Goal: Information Seeking & Learning: Understand process/instructions

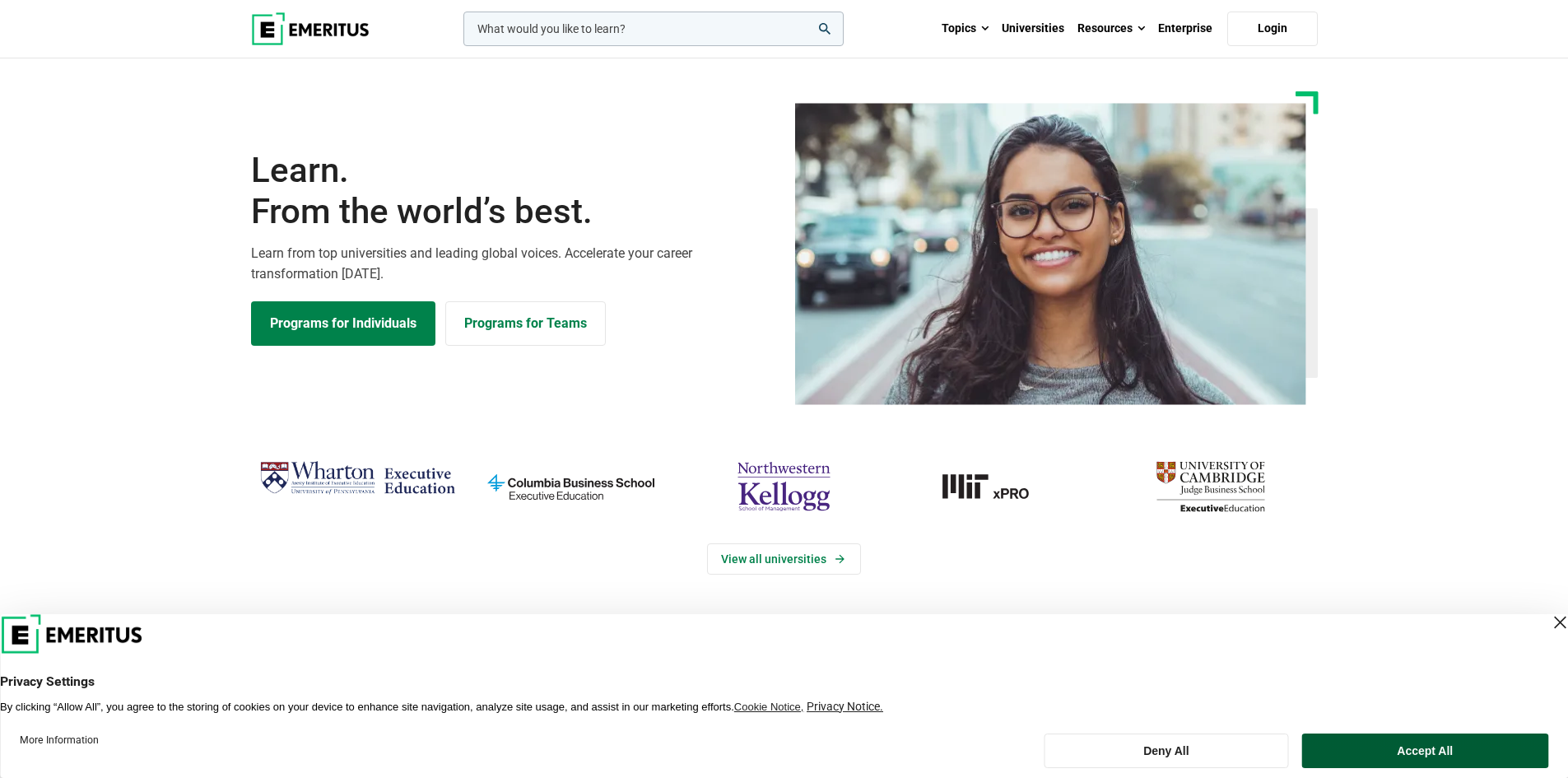
click at [1391, 756] on button "Accept All" at bounding box center [1424, 751] width 246 height 35
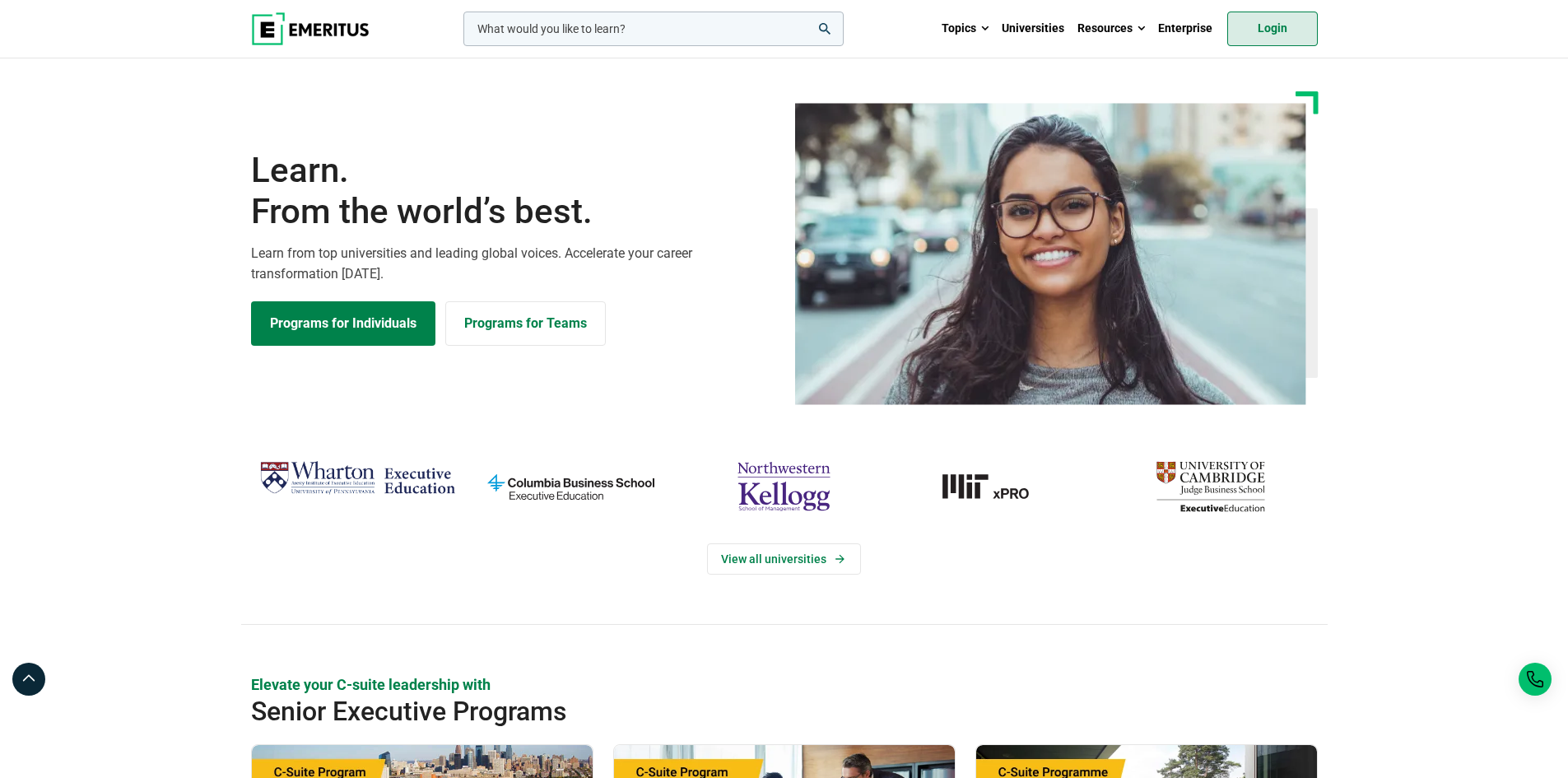
click at [1277, 28] on link "Login" at bounding box center [1272, 29] width 91 height 35
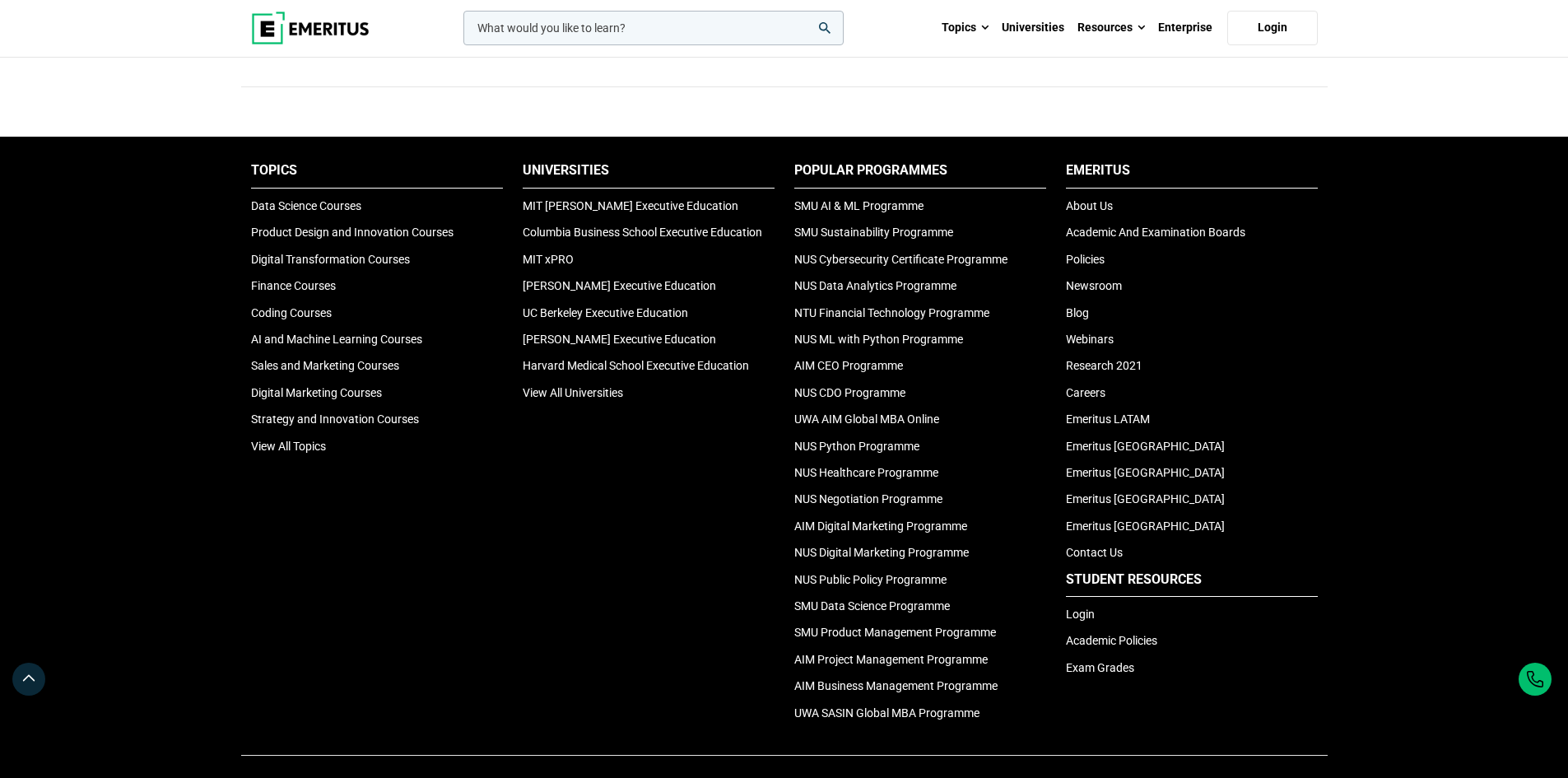
scroll to position [5421, 0]
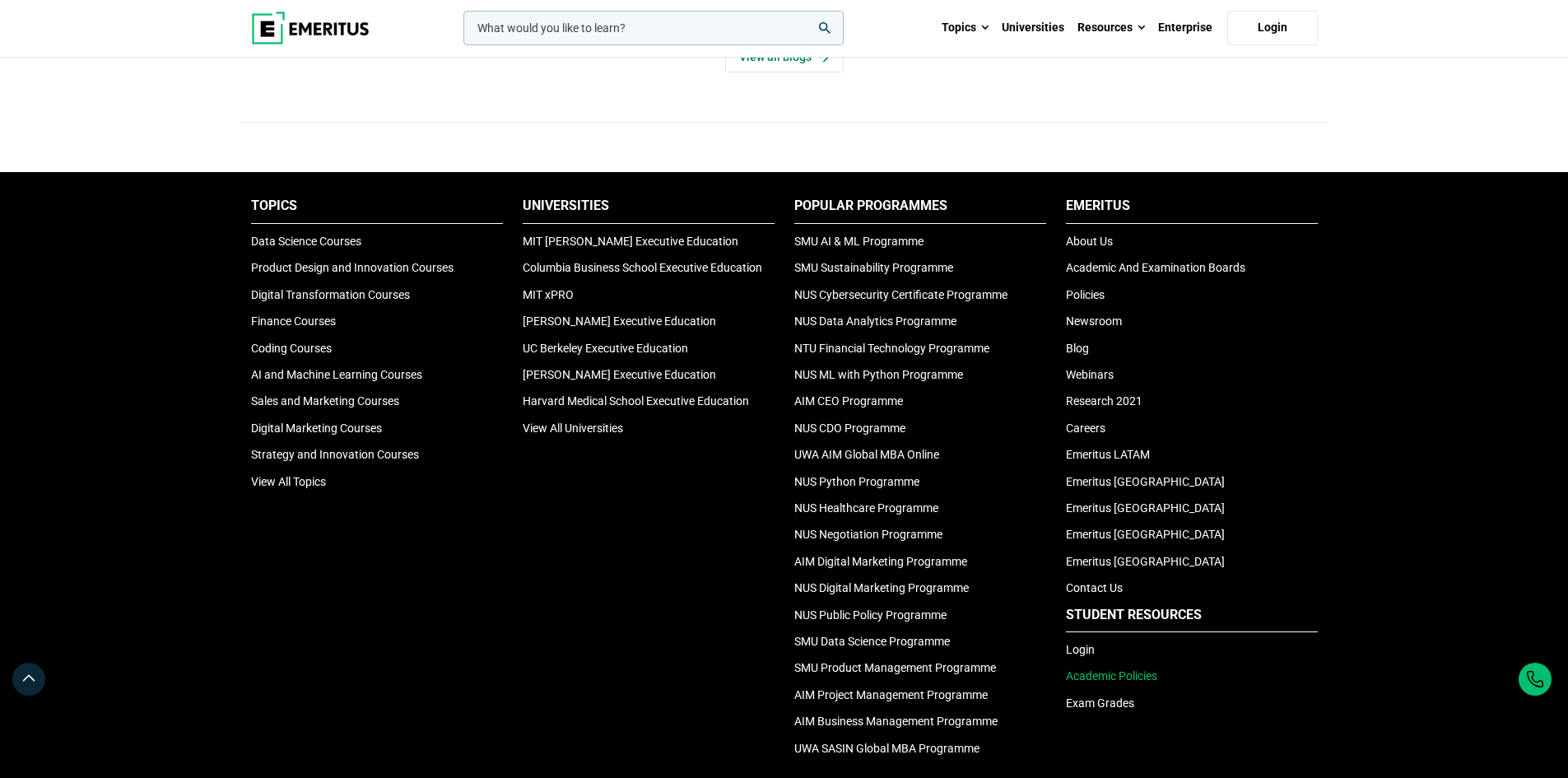
click at [1131, 669] on link "Academic Policies" at bounding box center [1112, 675] width 92 height 13
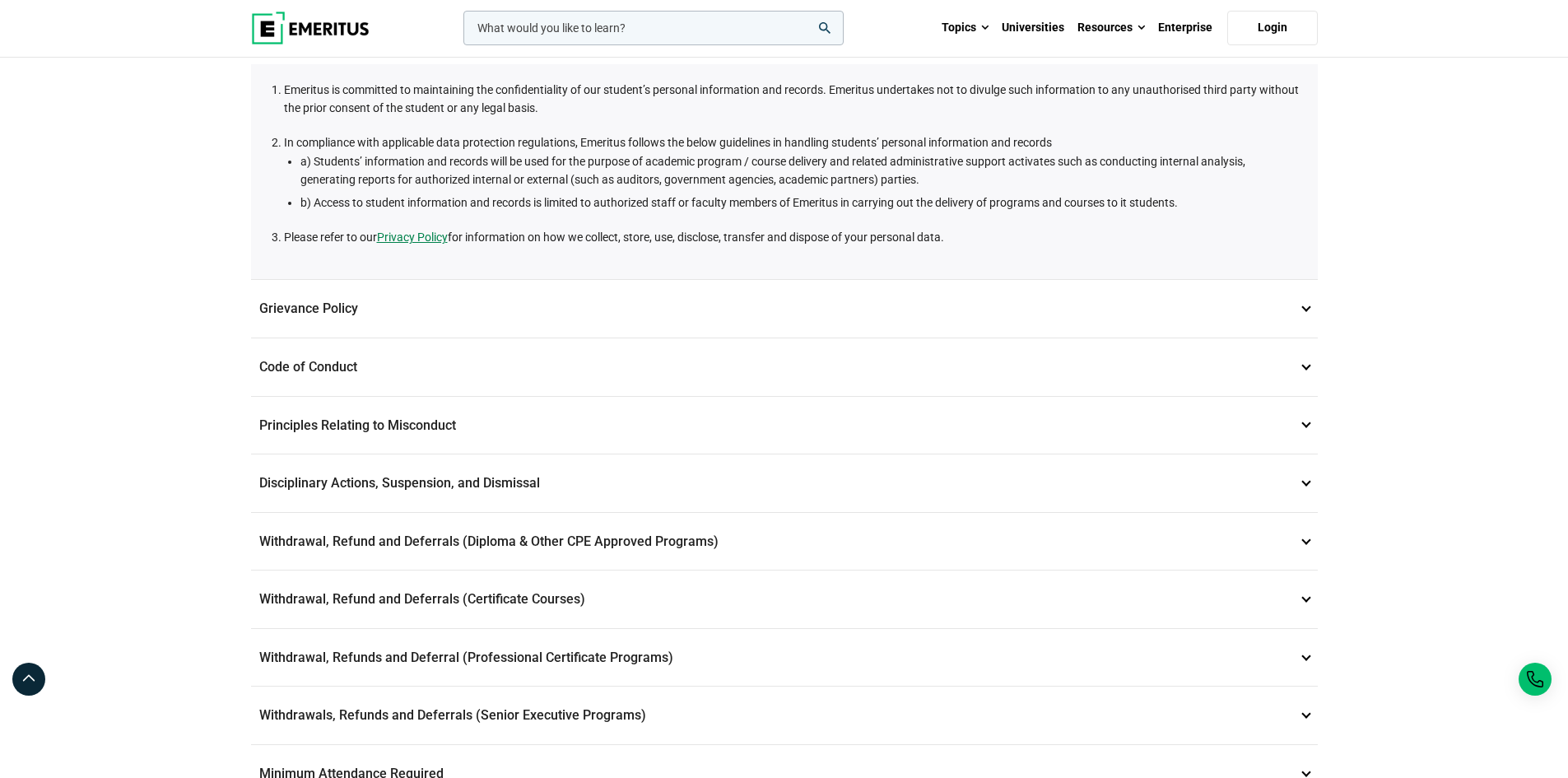
scroll to position [329, 0]
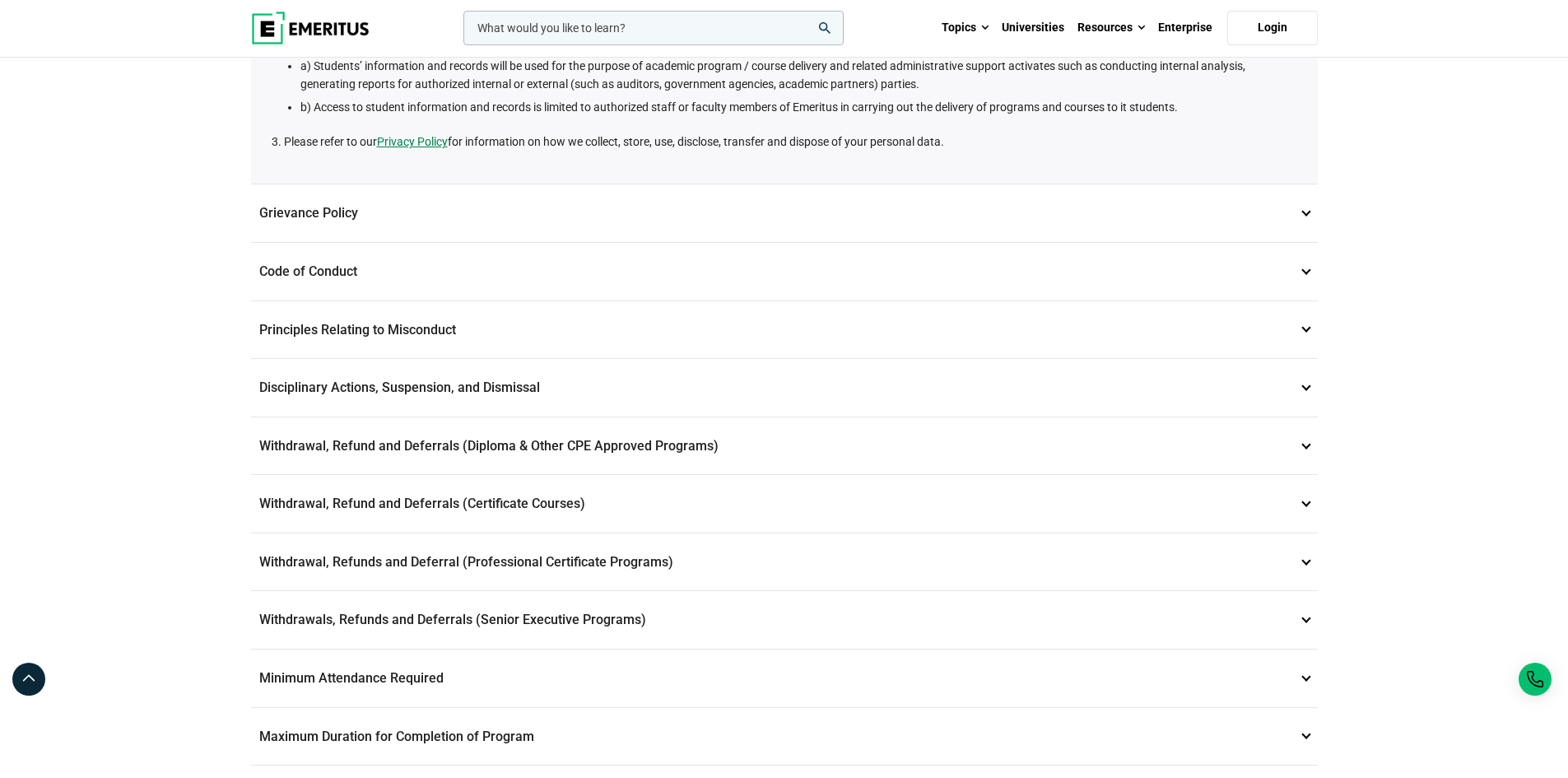
click at [419, 449] on p "Withdrawal, Refund and Deferrals (Diploma & Other CPE Approved Programs) 6" at bounding box center [784, 446] width 1066 height 58
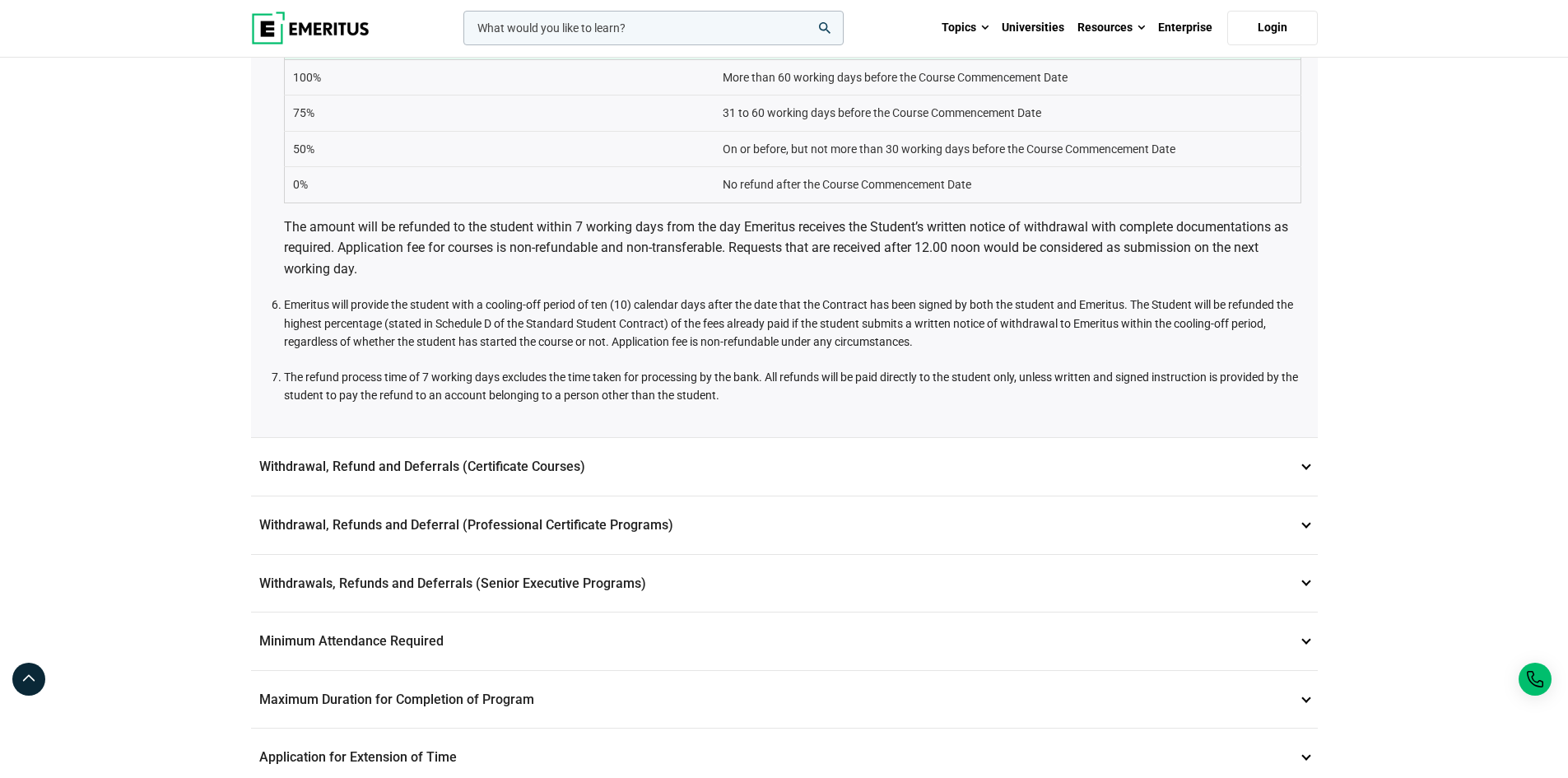
scroll to position [905, 0]
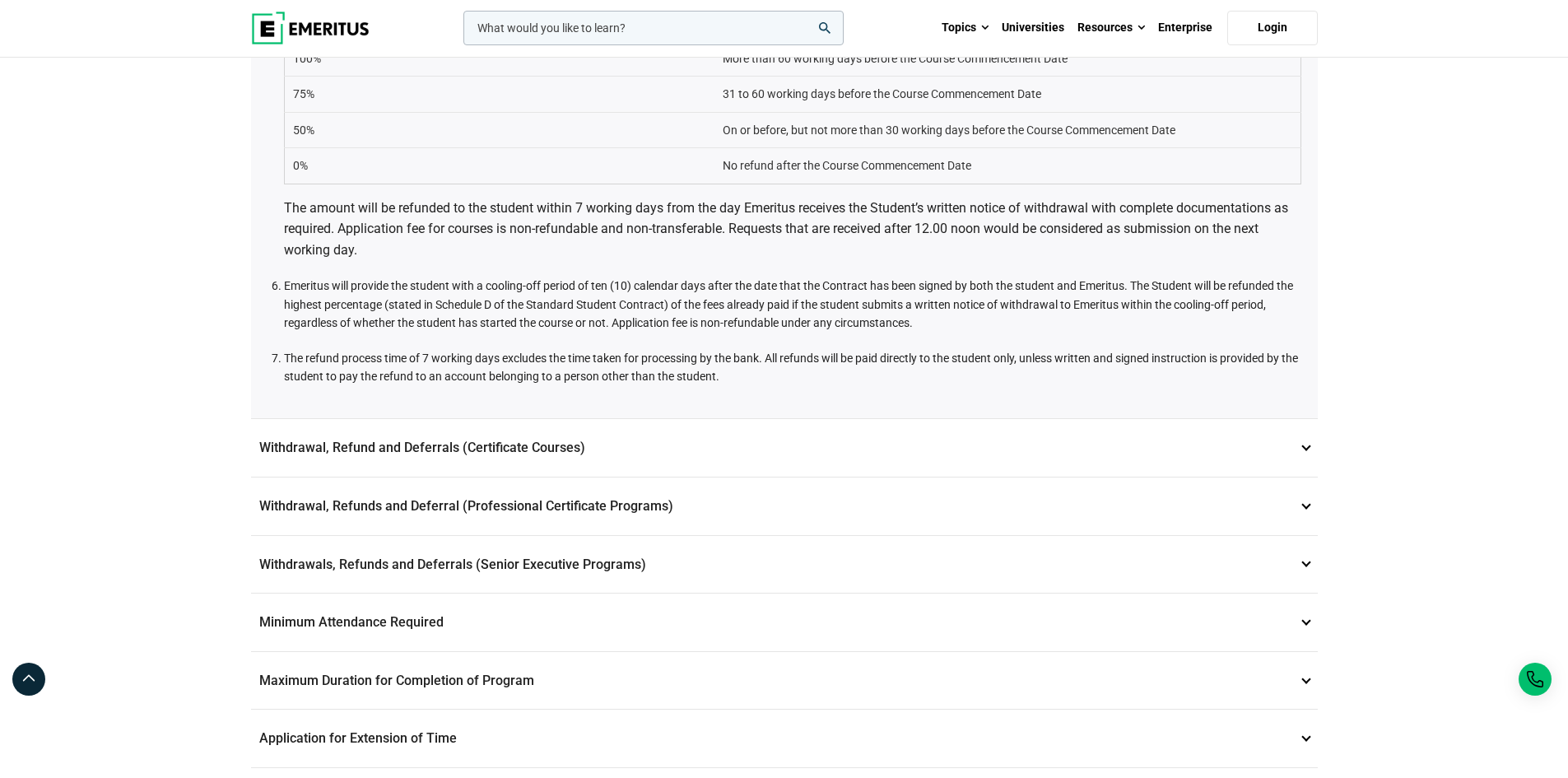
click at [419, 564] on p "Withdrawals, Refunds and Deferrals (Senior Executive Programs) 9" at bounding box center [784, 564] width 1066 height 58
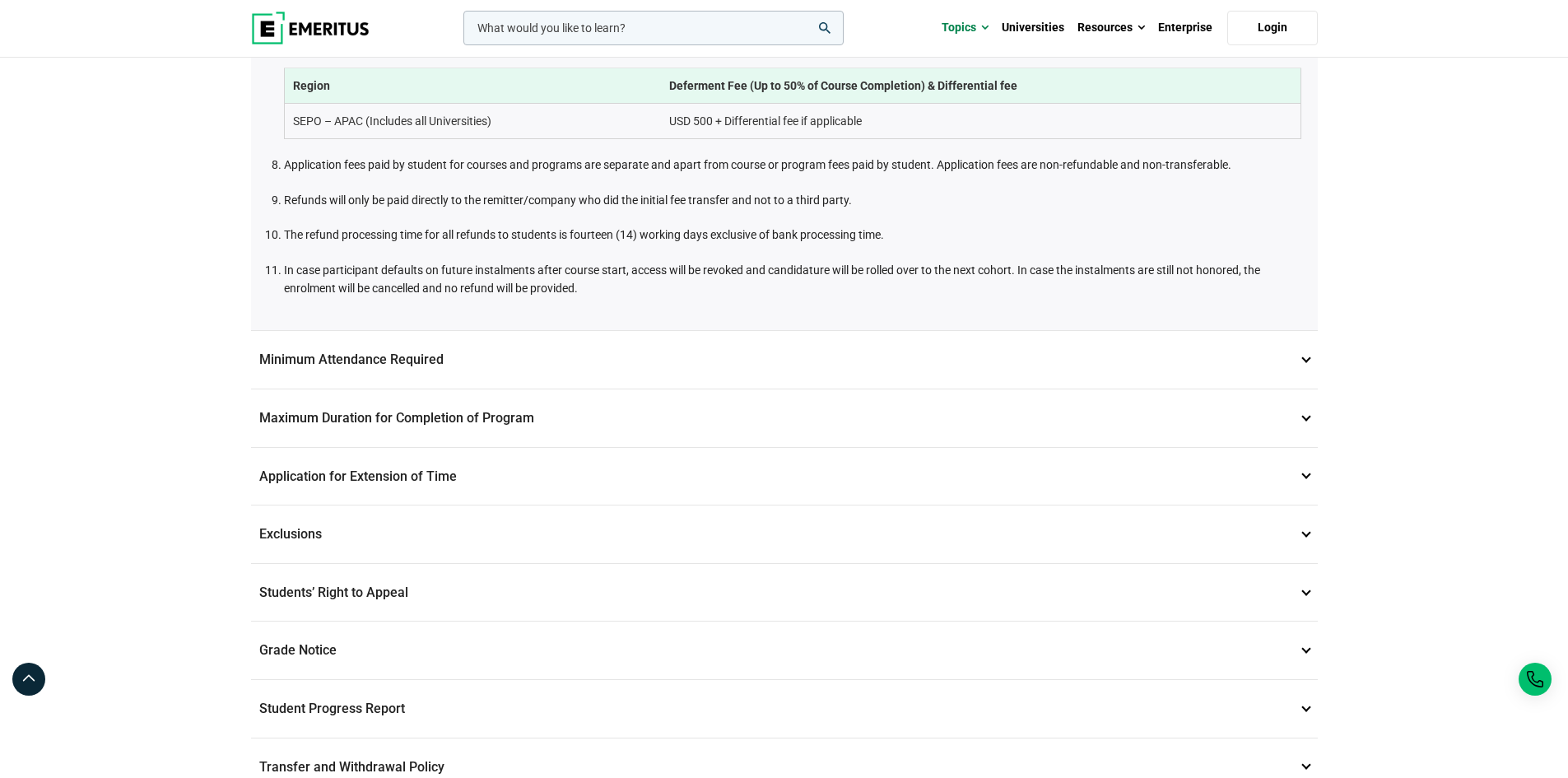
scroll to position [1153, 0]
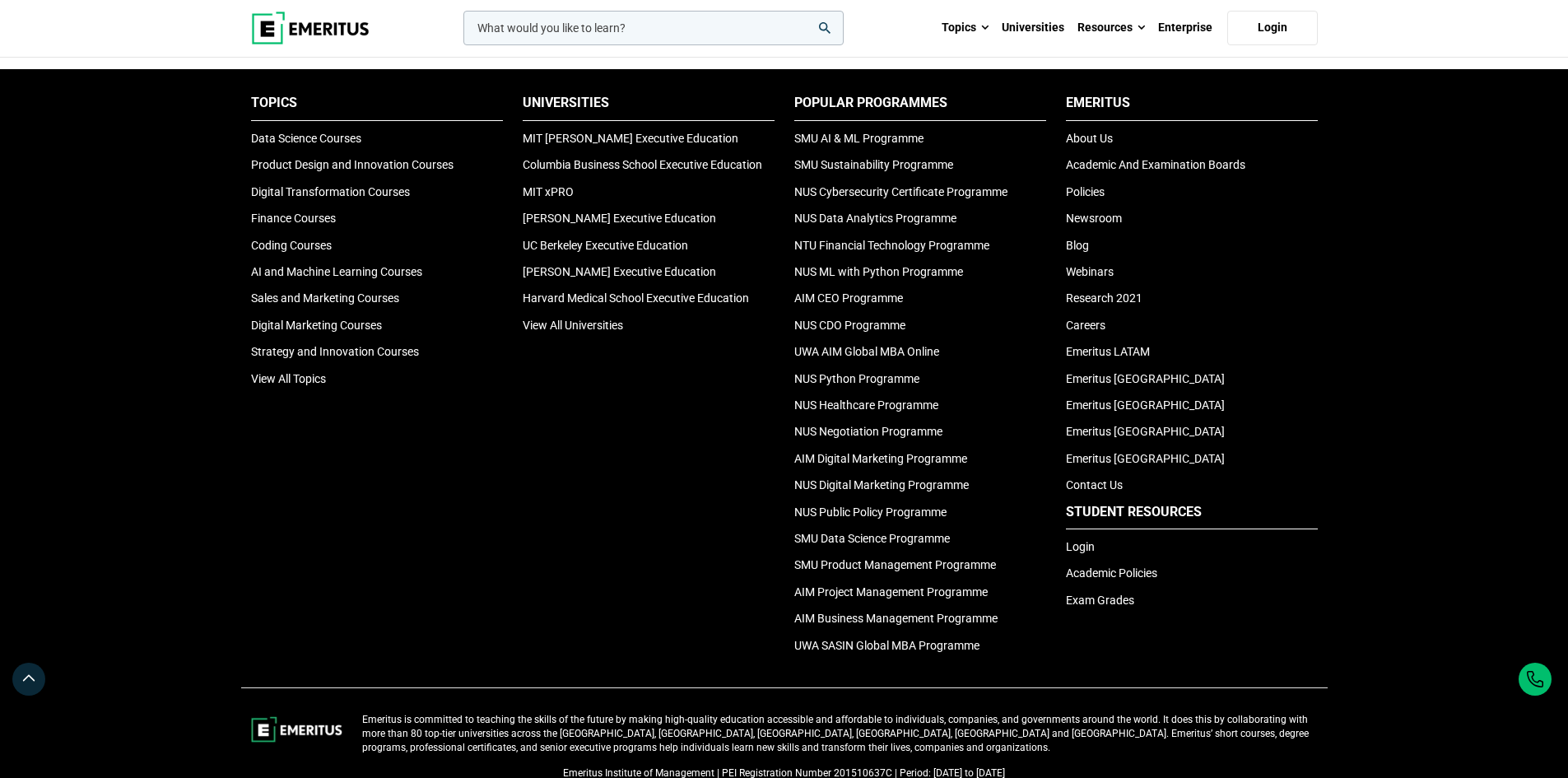
scroll to position [5434, 0]
